Goal: Find contact information: Find contact information

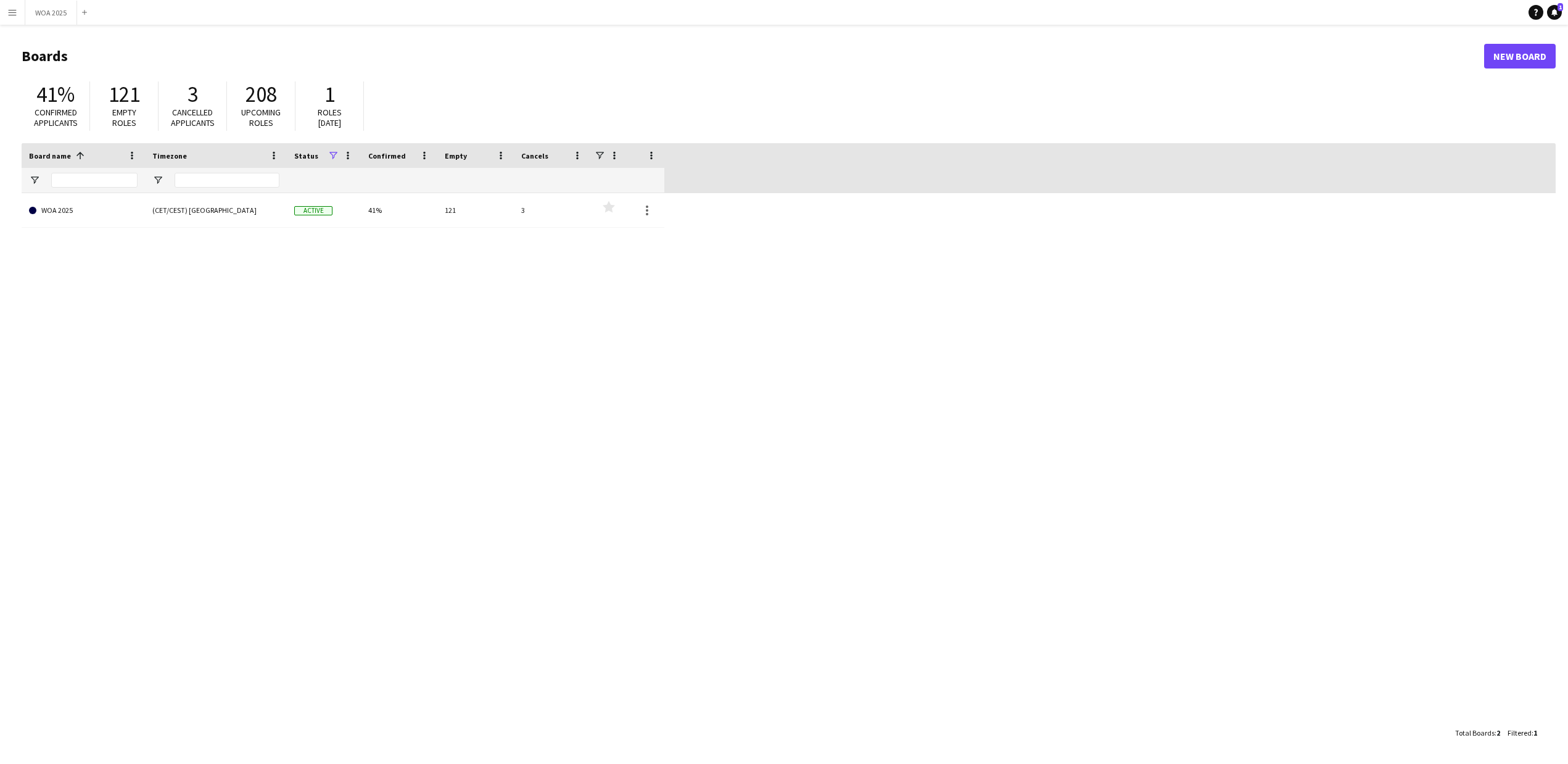
click at [12, 11] on app-icon "Menu" at bounding box center [12, 12] width 10 height 10
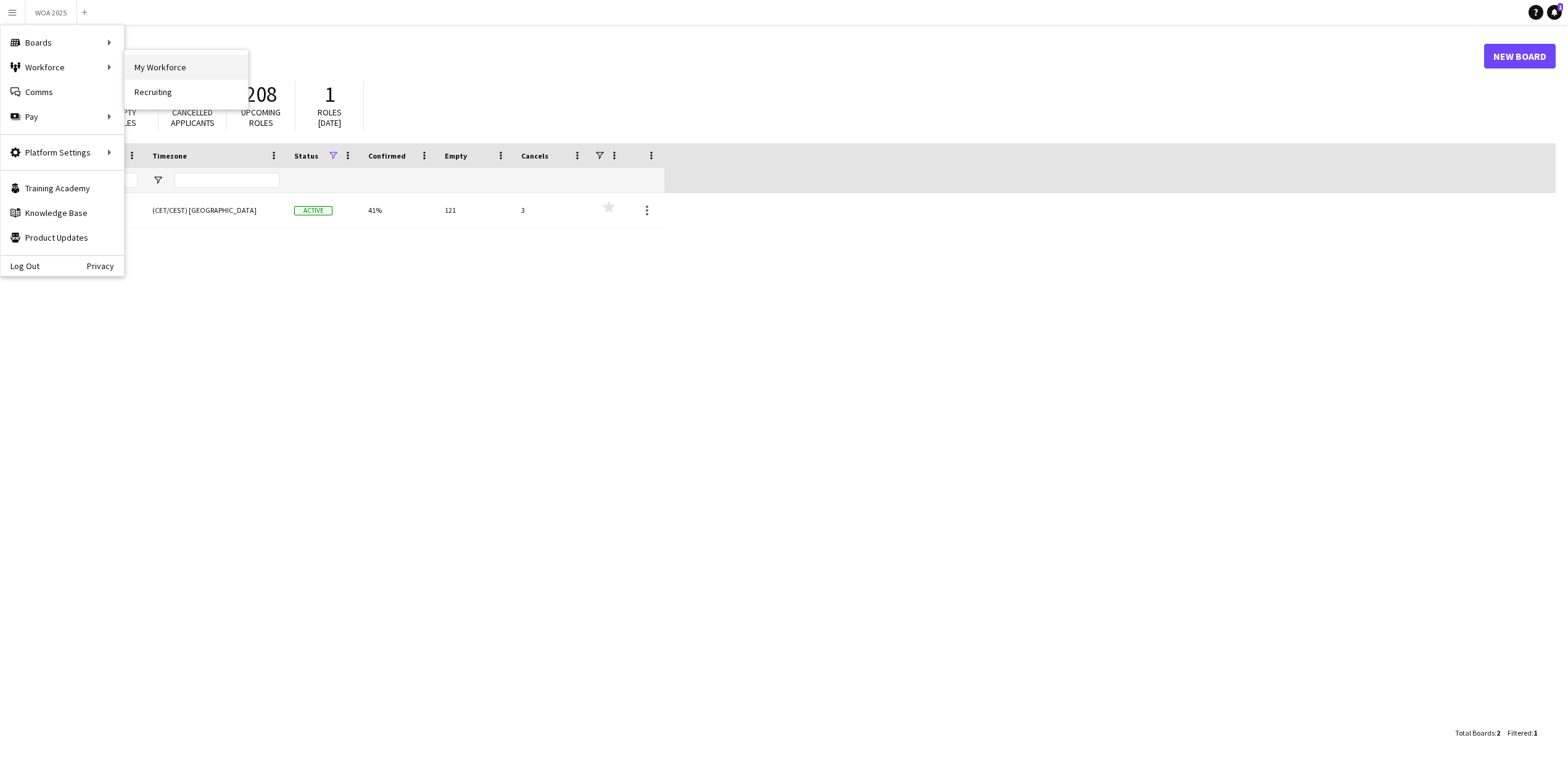
click at [148, 66] on link "My Workforce" at bounding box center [186, 67] width 123 height 25
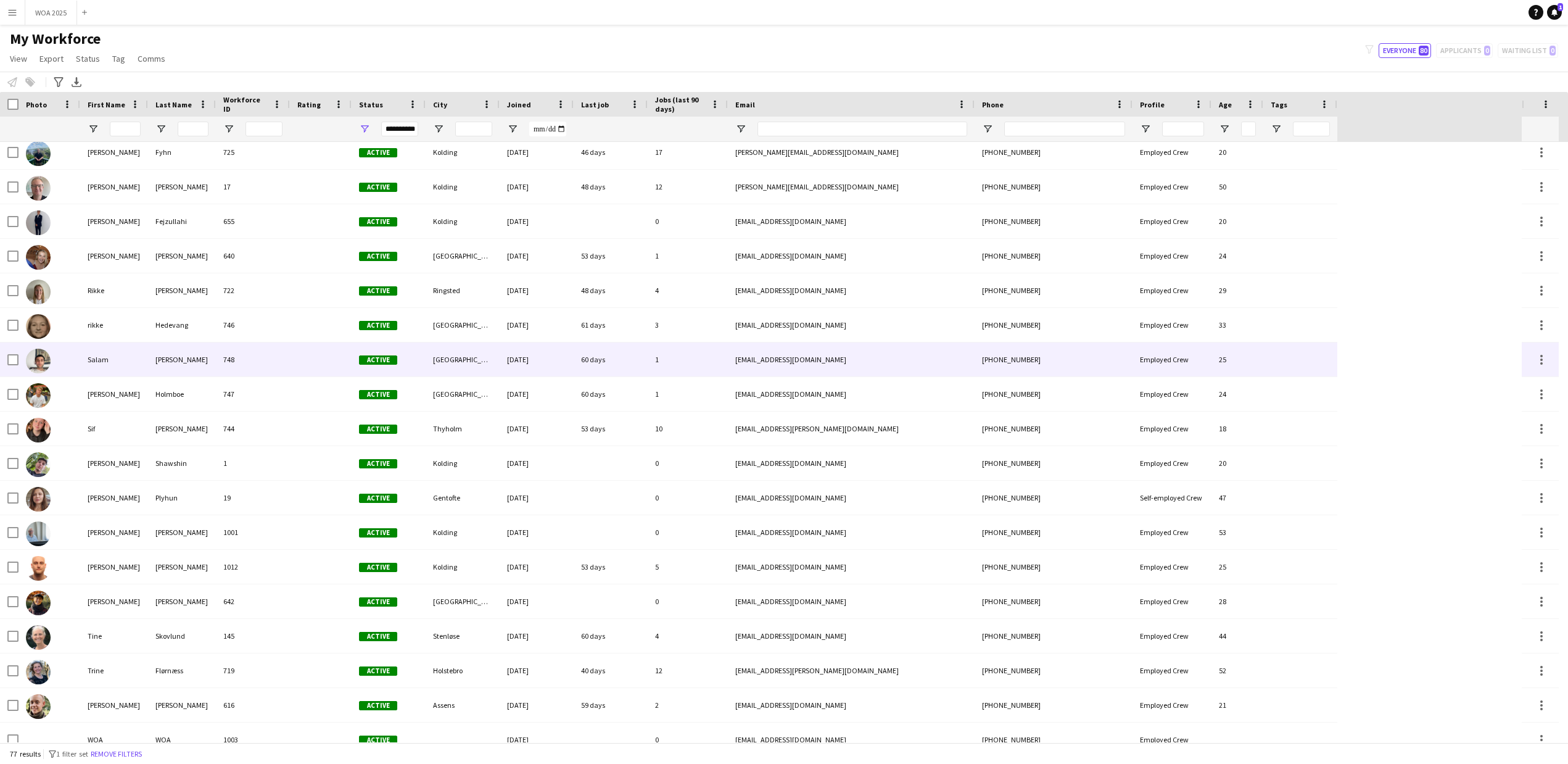
scroll to position [2061, 0]
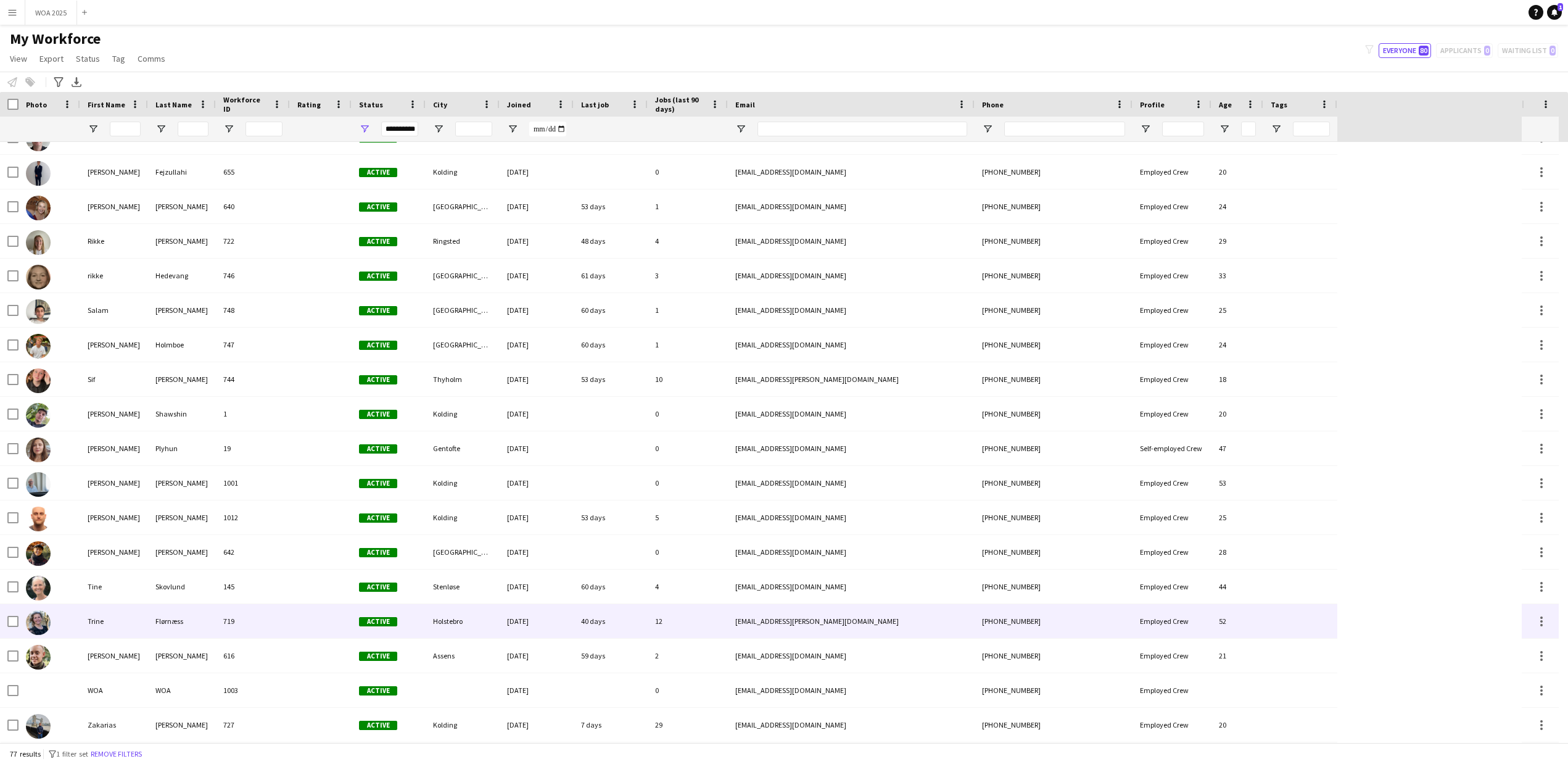
drag, startPoint x: 1028, startPoint y: 621, endPoint x: 994, endPoint y: 621, distance: 34.0
click at [994, 621] on div "[PHONE_NUMBER]" at bounding box center [1053, 621] width 158 height 34
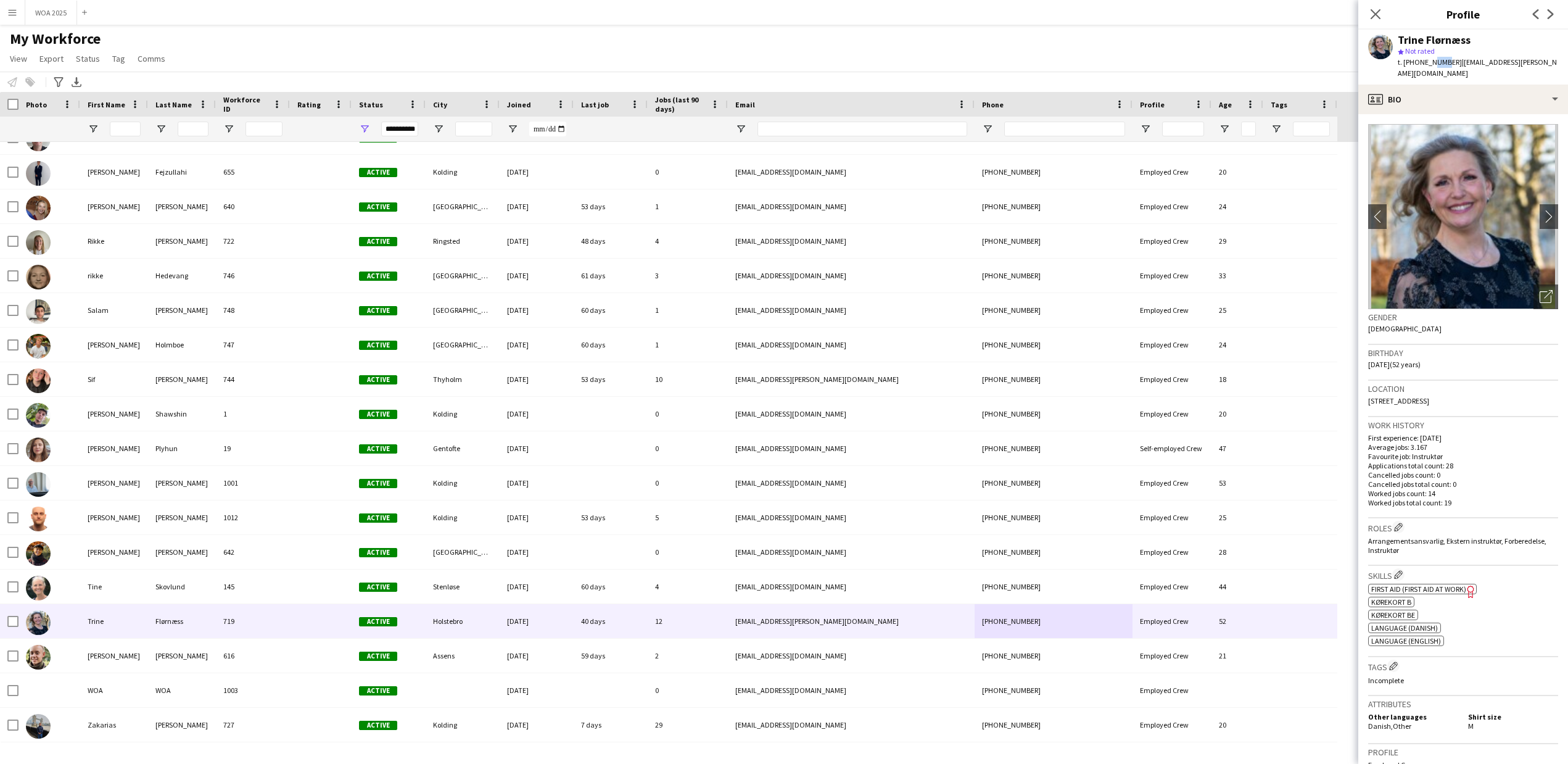
drag, startPoint x: 1442, startPoint y: 60, endPoint x: 1429, endPoint y: 60, distance: 13.0
click at [1429, 60] on span "t. [PHONE_NUMBER]" at bounding box center [1430, 62] width 64 height 9
drag, startPoint x: 1444, startPoint y: 60, endPoint x: 1415, endPoint y: 60, distance: 29.0
click at [1415, 60] on span "t. [PHONE_NUMBER]" at bounding box center [1430, 62] width 64 height 9
copy span "29873386"
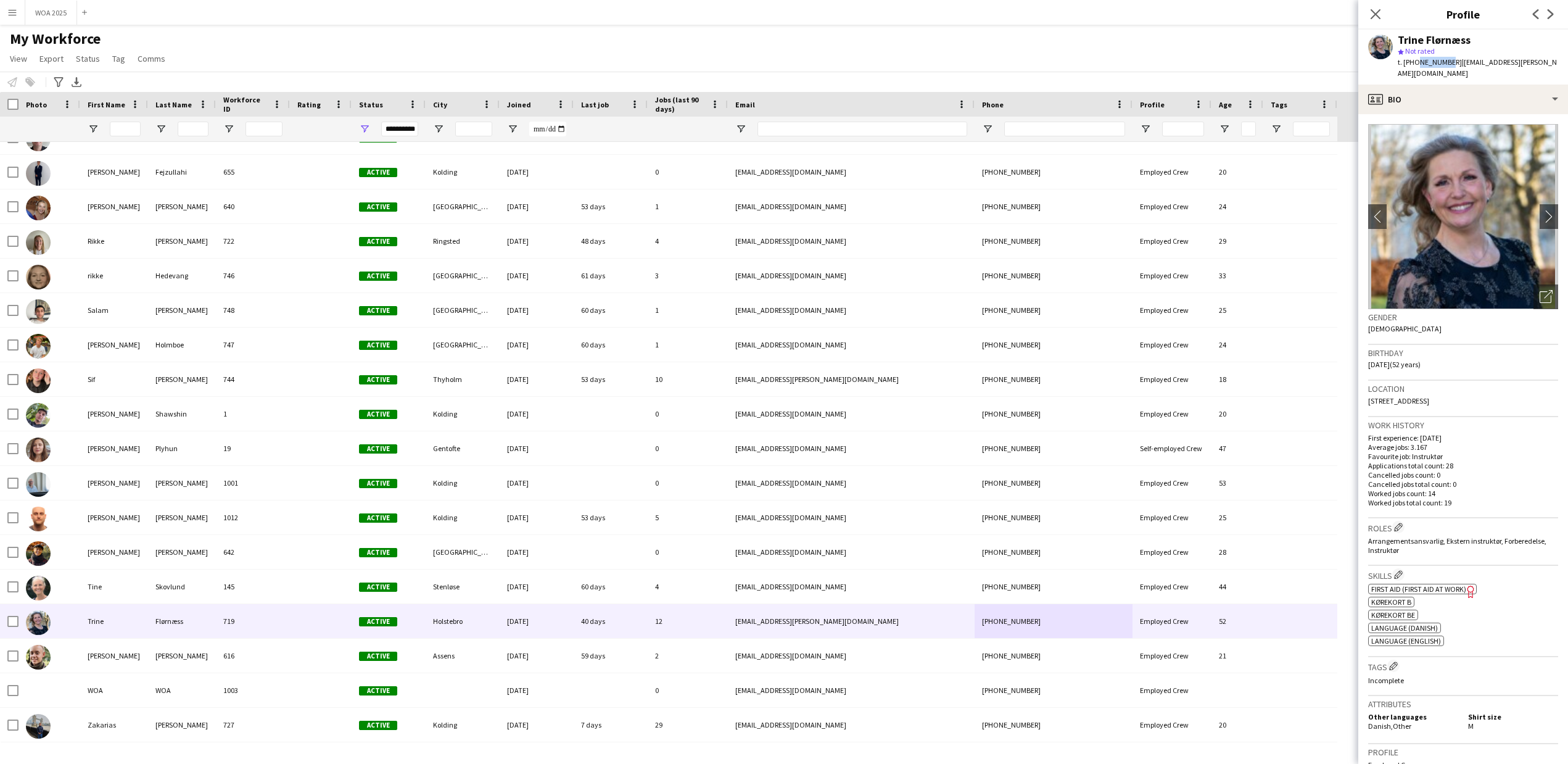
copy span "29873386"
drag, startPoint x: 1510, startPoint y: 62, endPoint x: 1449, endPoint y: 63, distance: 61.0
click at [1449, 63] on span "| [EMAIL_ADDRESS][PERSON_NAME][DOMAIN_NAME]" at bounding box center [1477, 67] width 159 height 20
copy span "[EMAIL_ADDRESS][PERSON_NAME][DOMAIN_NAME]"
